Goal: Information Seeking & Learning: Learn about a topic

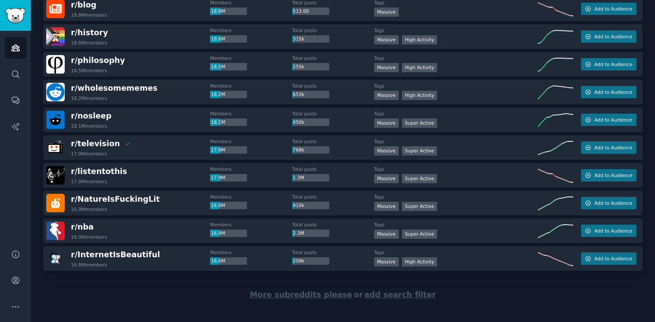
scroll to position [1216, 0]
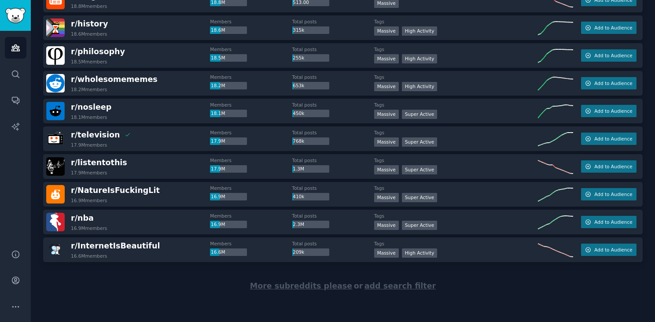
click at [320, 287] on span "More subreddits please" at bounding box center [301, 285] width 102 height 9
click at [599, 140] on span "Add to Audience" at bounding box center [613, 139] width 38 height 6
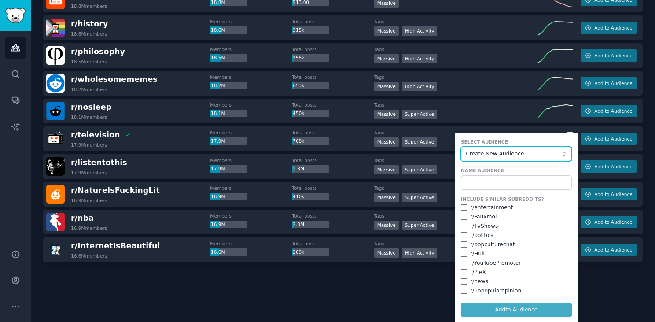
click at [535, 156] on span "Create New Audience" at bounding box center [514, 154] width 96 height 8
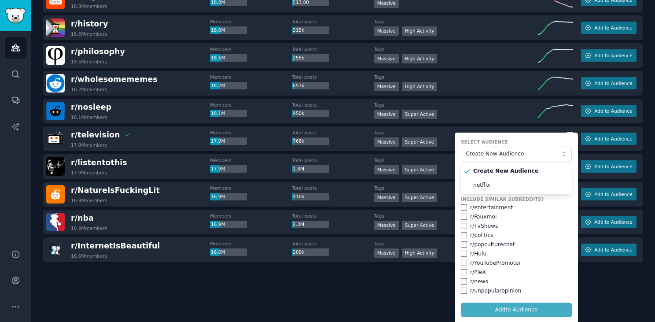
click at [525, 141] on label "Select Audience" at bounding box center [516, 142] width 111 height 6
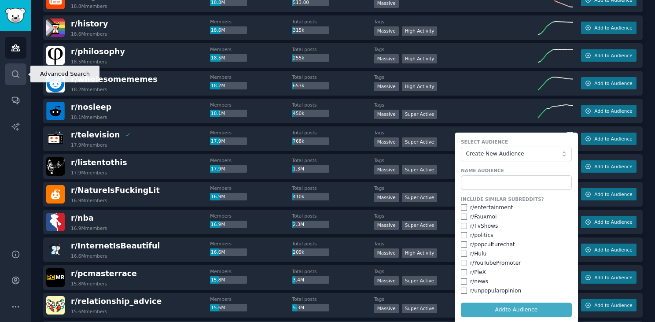
click at [15, 74] on icon "Sidebar" at bounding box center [15, 74] width 9 height 9
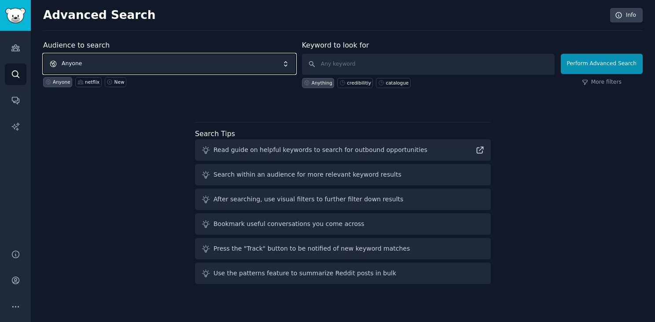
click at [119, 59] on span "Anyone" at bounding box center [169, 64] width 253 height 20
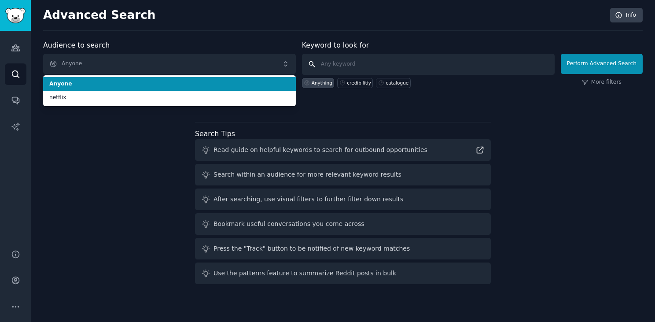
click at [343, 65] on input "text" at bounding box center [428, 64] width 253 height 21
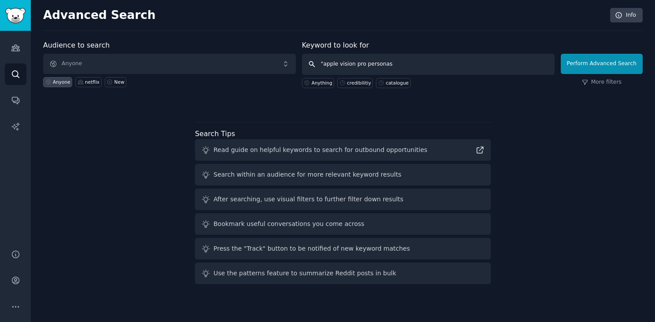
type input ""apple vision pro personas""
click button "Perform Advanced Search" at bounding box center [602, 64] width 82 height 20
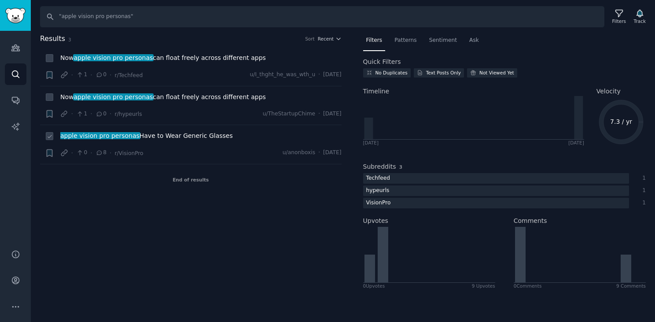
click at [191, 138] on span "apple vision pro personas Have to Wear Generic Glasses" at bounding box center [146, 135] width 172 height 9
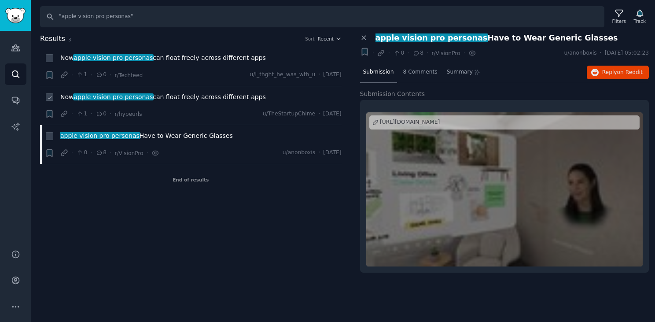
click at [190, 98] on span "Now apple vision pro personas can float freely across different apps" at bounding box center [163, 96] width 206 height 9
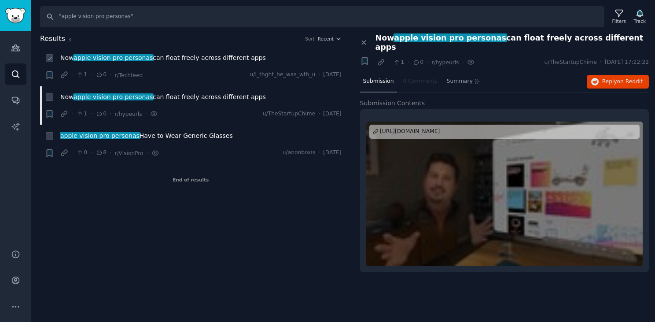
click at [194, 54] on span "Now apple vision pro personas can float freely across different apps" at bounding box center [163, 57] width 206 height 9
click at [190, 45] on div "Results 3 Sort Recent" at bounding box center [190, 40] width 301 height 14
click at [193, 16] on input ""apple vision pro personas"" at bounding box center [322, 16] width 564 height 21
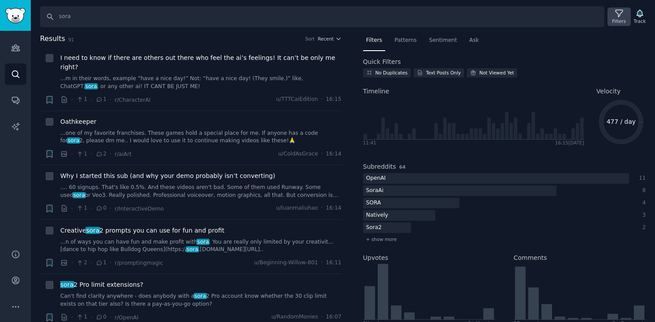
click at [617, 13] on icon at bounding box center [618, 13] width 9 height 9
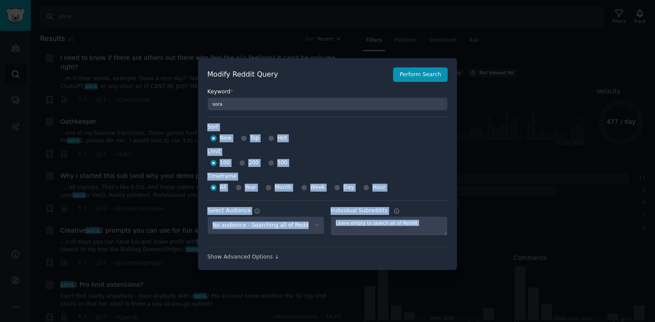
drag, startPoint x: 399, startPoint y: 120, endPoint x: 449, endPoint y: 248, distance: 137.9
click at [449, 248] on div "Modify Reddit Query Perform Search Keyword * sora Sort Sort New Top Hot Limit L…" at bounding box center [327, 164] width 259 height 212
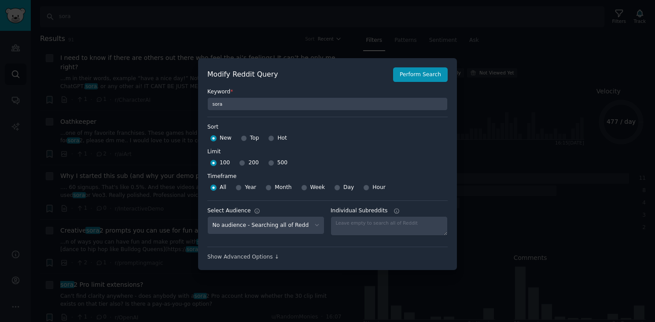
click at [495, 199] on div at bounding box center [327, 161] width 655 height 322
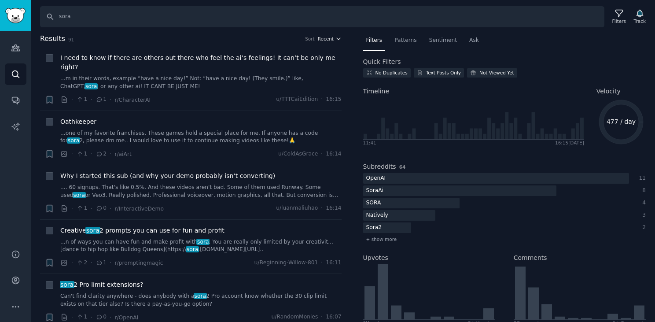
click at [320, 41] on span "Recent" at bounding box center [326, 39] width 16 height 6
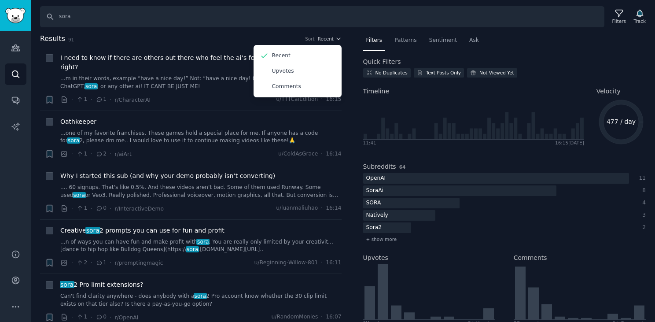
click at [351, 33] on div "Results 91 Sort Recent Recent Upvotes Comments + I need to know if there are ot…" at bounding box center [197, 177] width 314 height 289
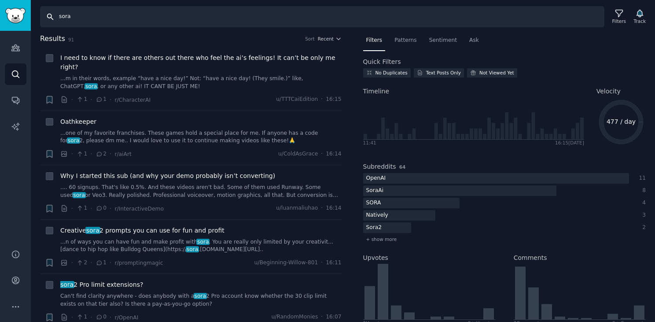
click at [277, 18] on input "sora" at bounding box center [322, 16] width 564 height 21
type input "A"
type input "netflix"
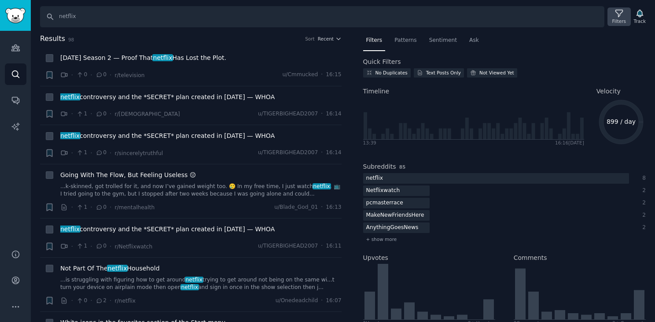
click at [621, 13] on icon at bounding box center [618, 13] width 9 height 9
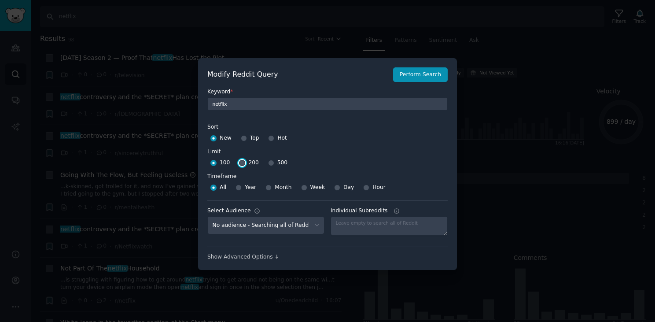
click at [241, 161] on input "200" at bounding box center [242, 163] width 6 height 6
radio input "true"
click at [413, 76] on button "Perform Search" at bounding box center [420, 74] width 55 height 15
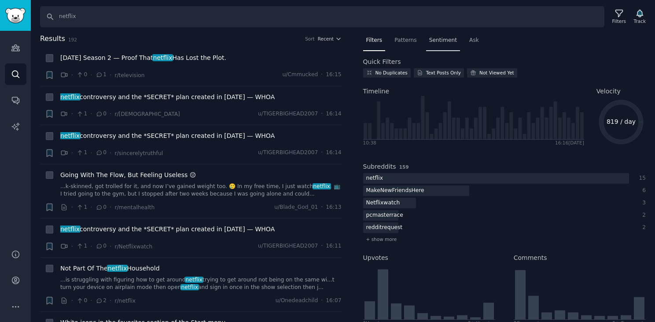
click at [442, 43] on span "Sentiment" at bounding box center [443, 41] width 28 height 8
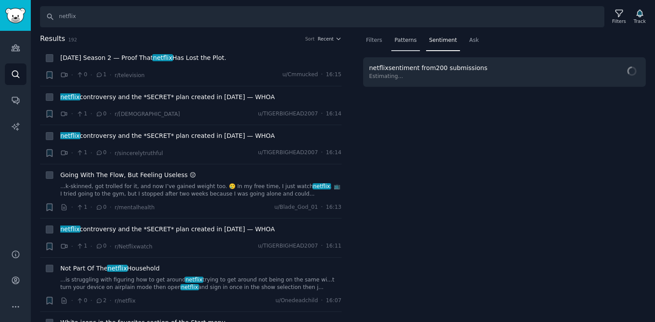
click at [411, 40] on span "Patterns" at bounding box center [405, 41] width 22 height 8
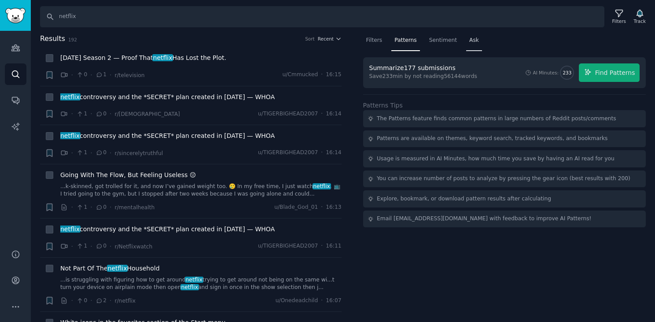
click at [470, 41] on span "Ask" at bounding box center [474, 41] width 10 height 8
